Goal: Task Accomplishment & Management: Manage account settings

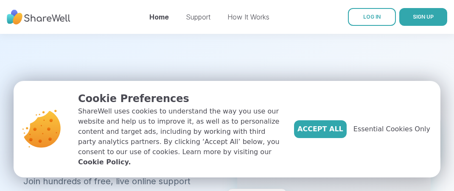
click at [332, 134] on span "Accept All" at bounding box center [320, 129] width 46 height 10
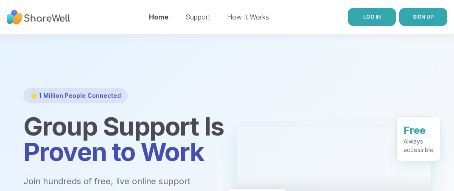
click at [372, 18] on span "LOG IN" at bounding box center [371, 17] width 17 height 6
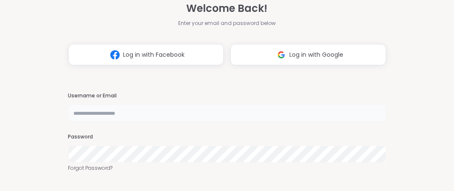
click at [143, 114] on input "text" at bounding box center [227, 113] width 318 height 17
click at [123, 112] on input "text" at bounding box center [227, 113] width 318 height 17
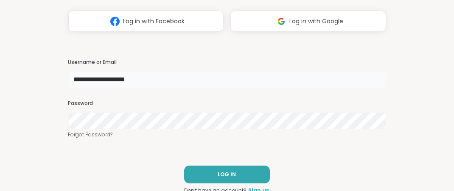
scroll to position [36, 0]
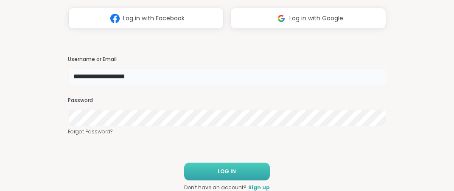
type input "**********"
click at [237, 169] on button "LOG IN" at bounding box center [227, 172] width 86 height 18
